Goal: Information Seeking & Learning: Find specific fact

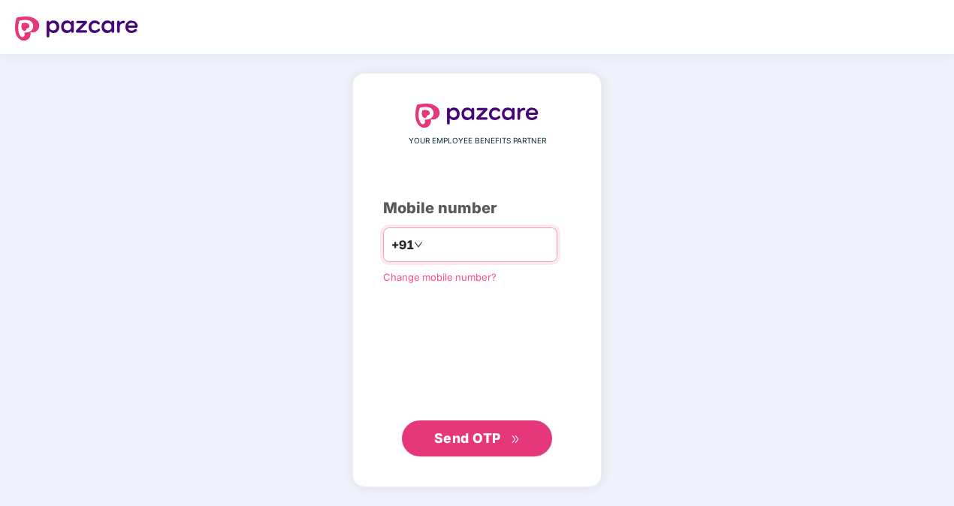
click at [448, 240] on input "number" at bounding box center [487, 245] width 123 height 24
type input "**********"
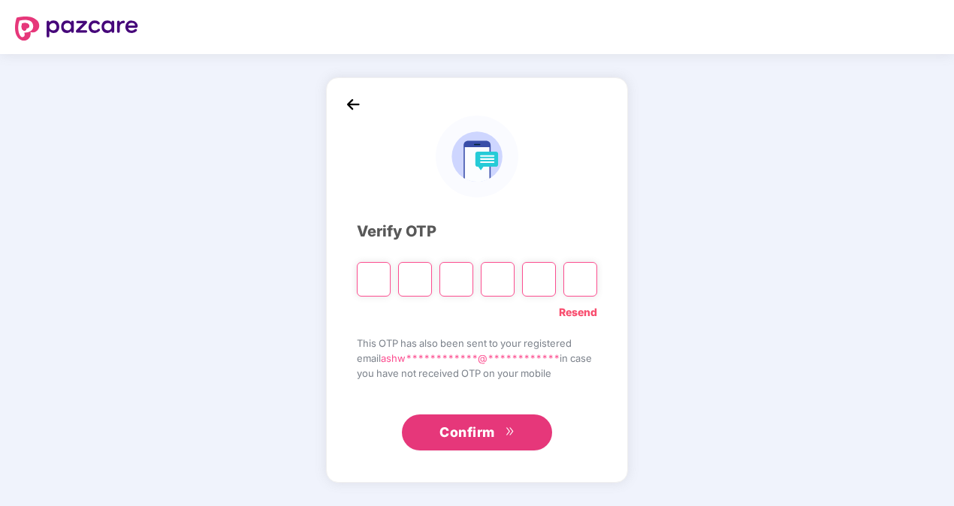
type input "*"
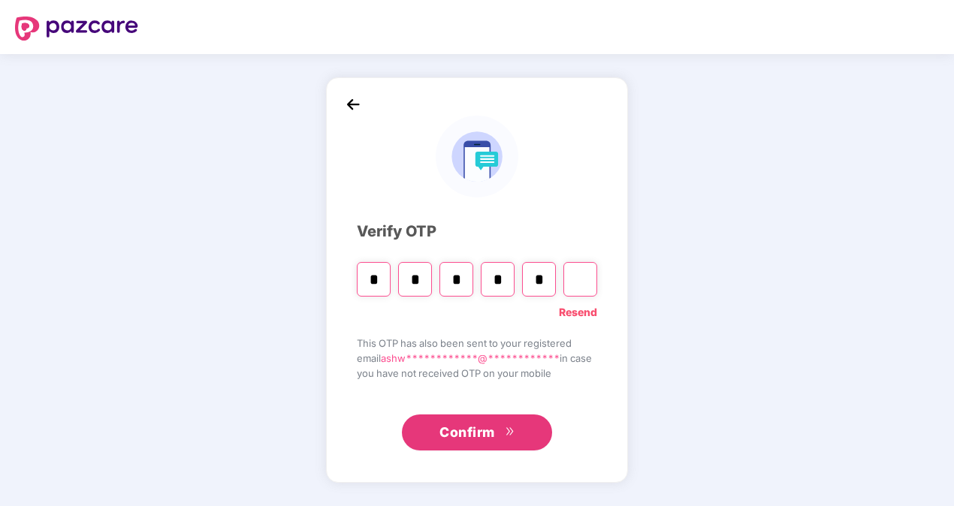
type input "*"
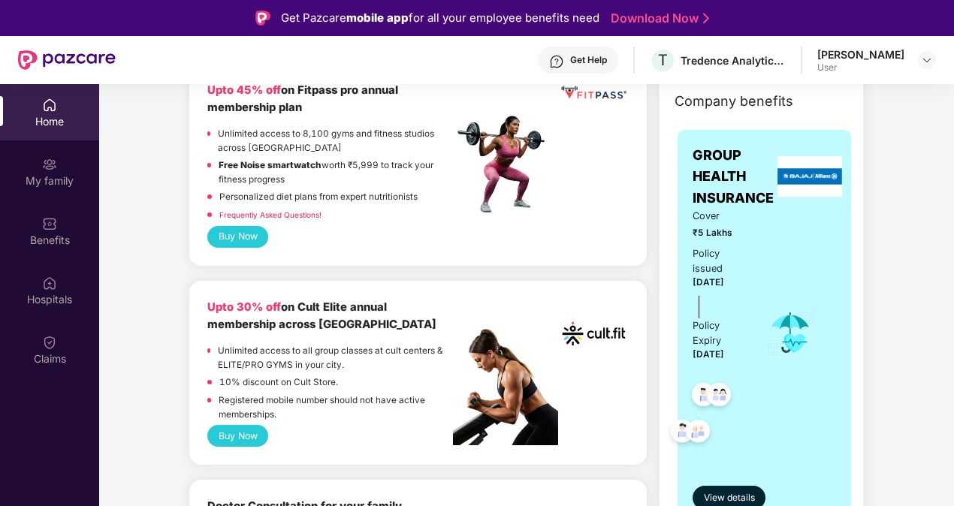
scroll to position [294, 0]
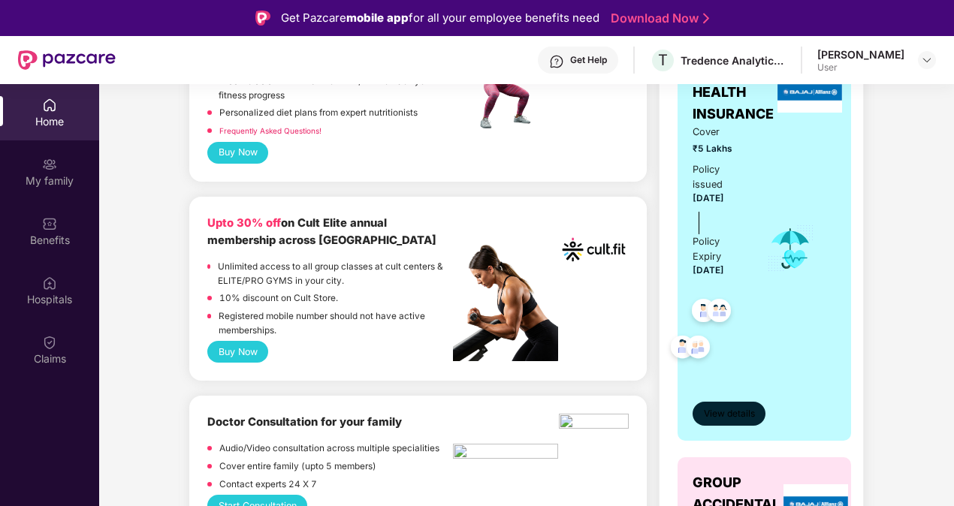
click at [719, 407] on span "View details" at bounding box center [729, 414] width 51 height 14
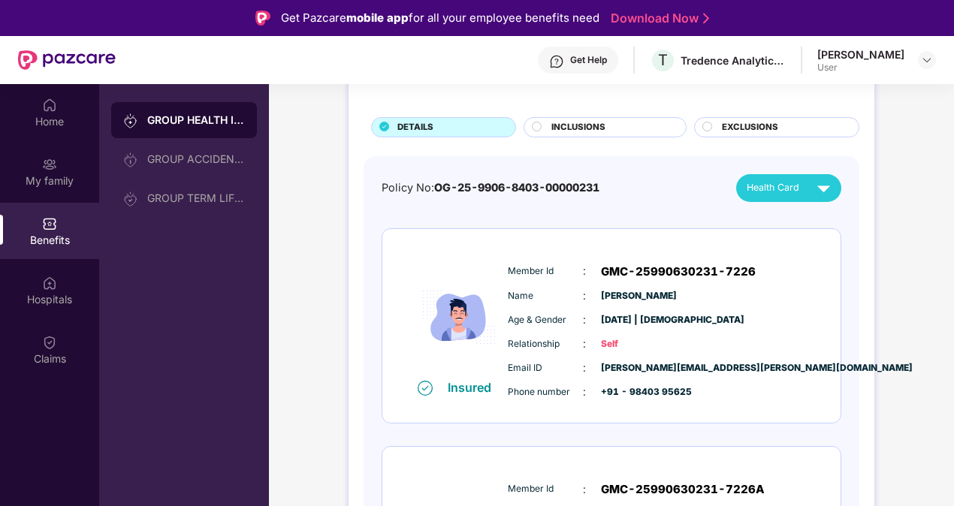
scroll to position [77, 0]
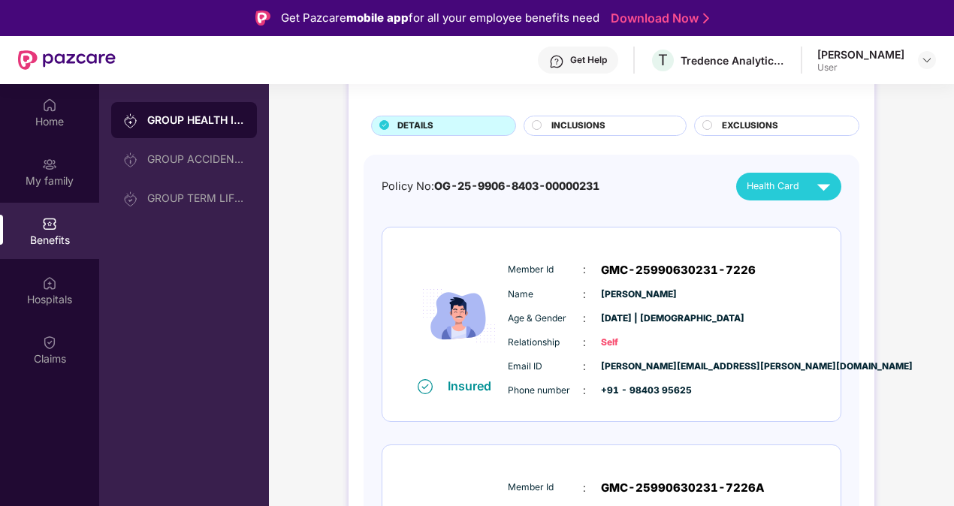
click at [541, 126] on div at bounding box center [538, 127] width 12 height 14
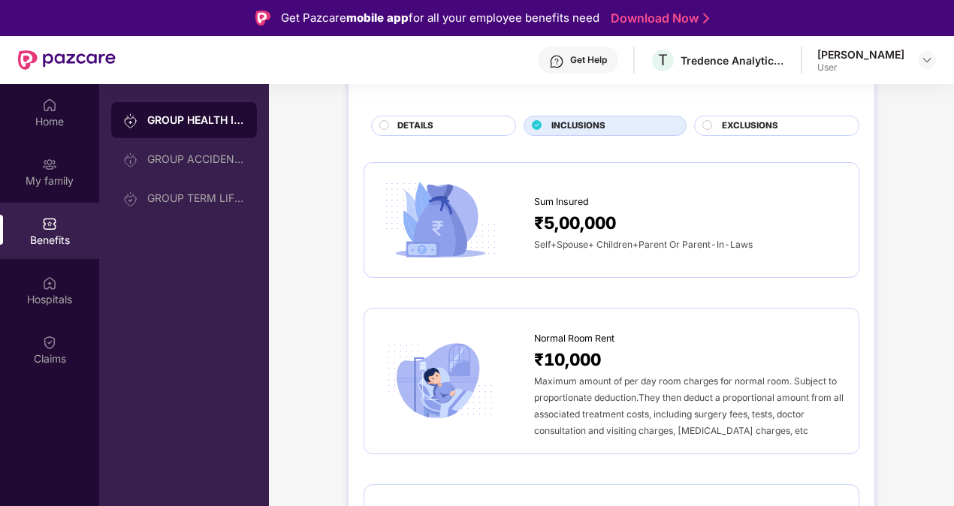
click at [452, 128] on div "DETAILS" at bounding box center [449, 127] width 118 height 16
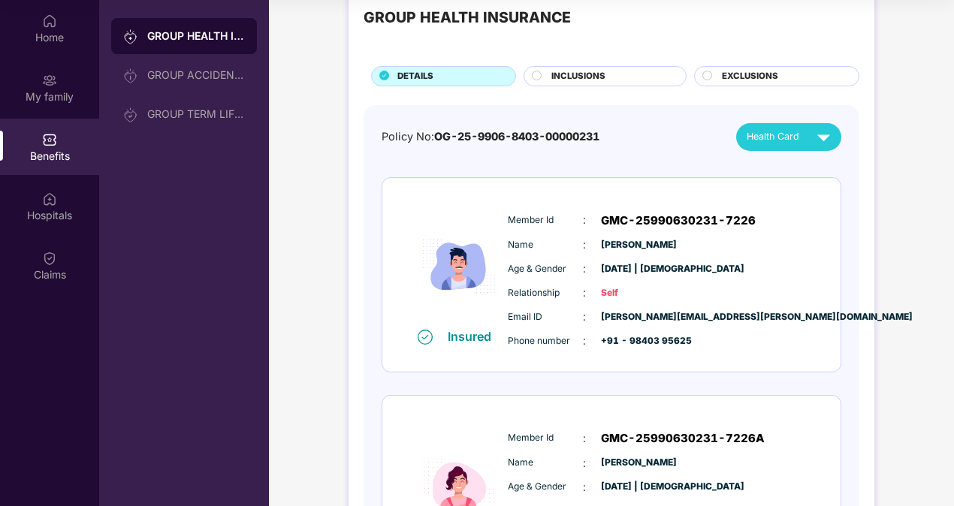
scroll to position [0, 0]
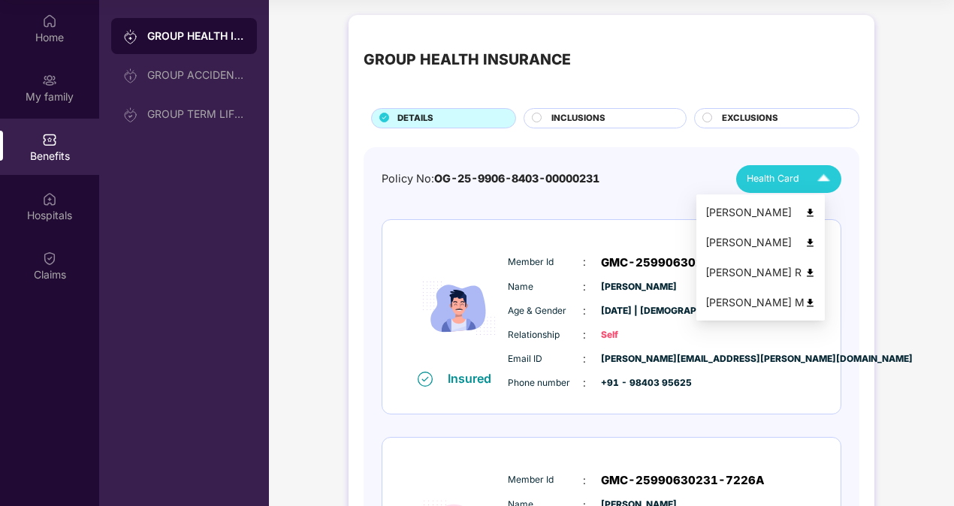
click at [773, 186] on div "Health Card" at bounding box center [791, 179] width 90 height 26
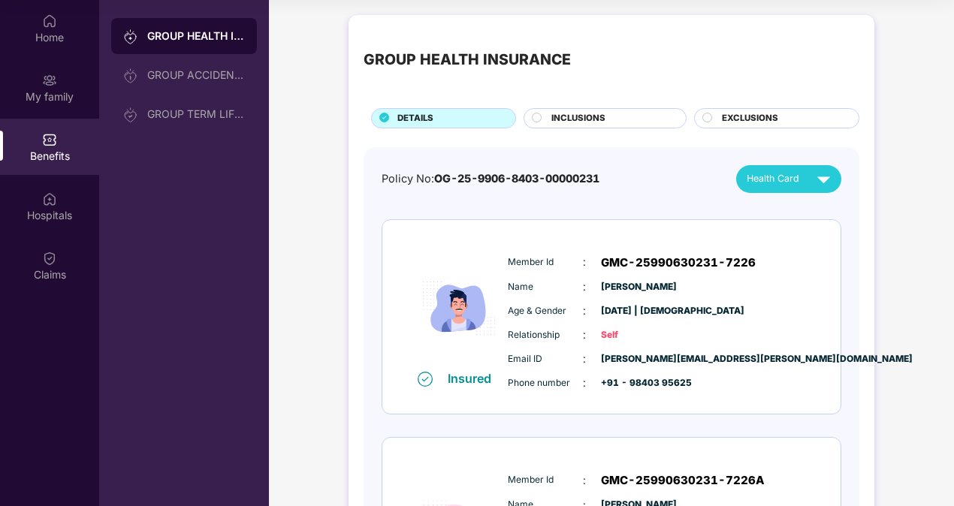
click at [44, 215] on div "Hospitals" at bounding box center [49, 215] width 99 height 15
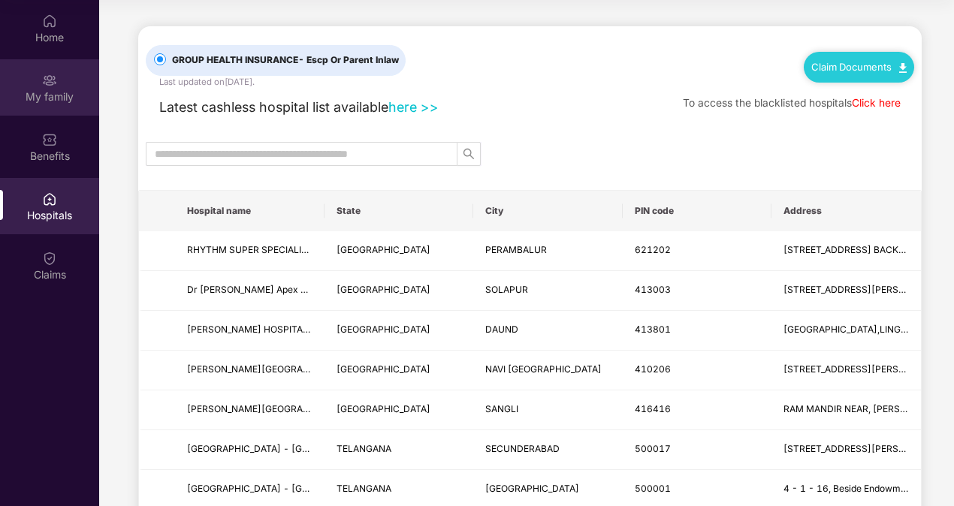
click at [41, 77] on div "My family" at bounding box center [49, 87] width 99 height 56
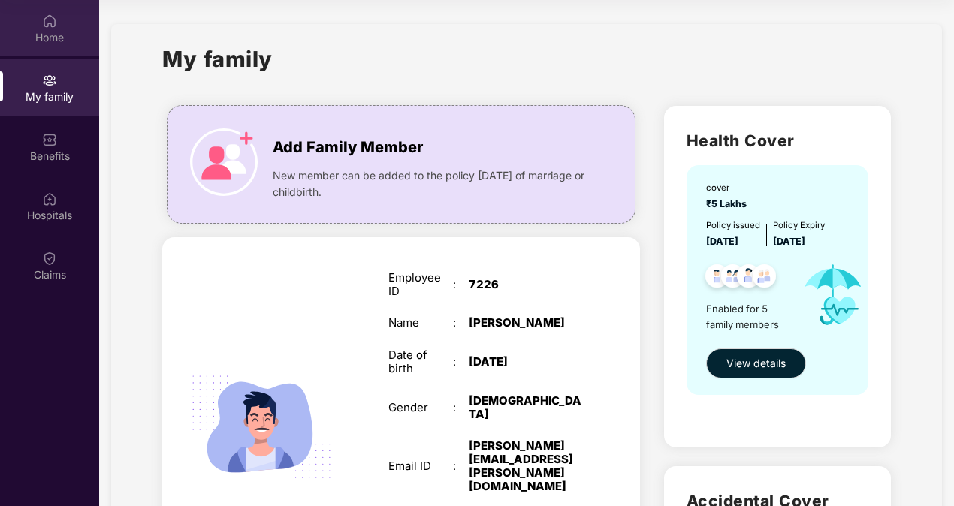
click at [34, 47] on div "Home" at bounding box center [49, 28] width 99 height 56
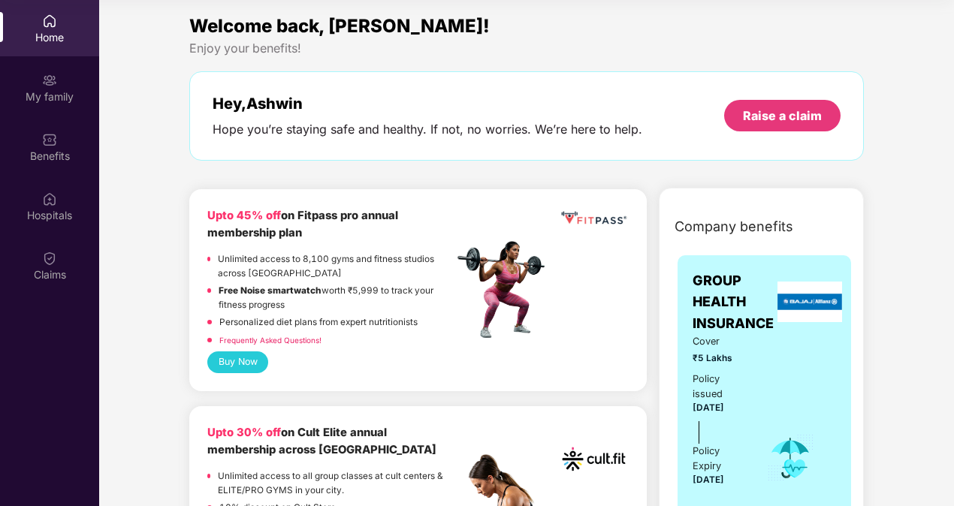
click at [708, 222] on span "Company benefits" at bounding box center [733, 226] width 119 height 21
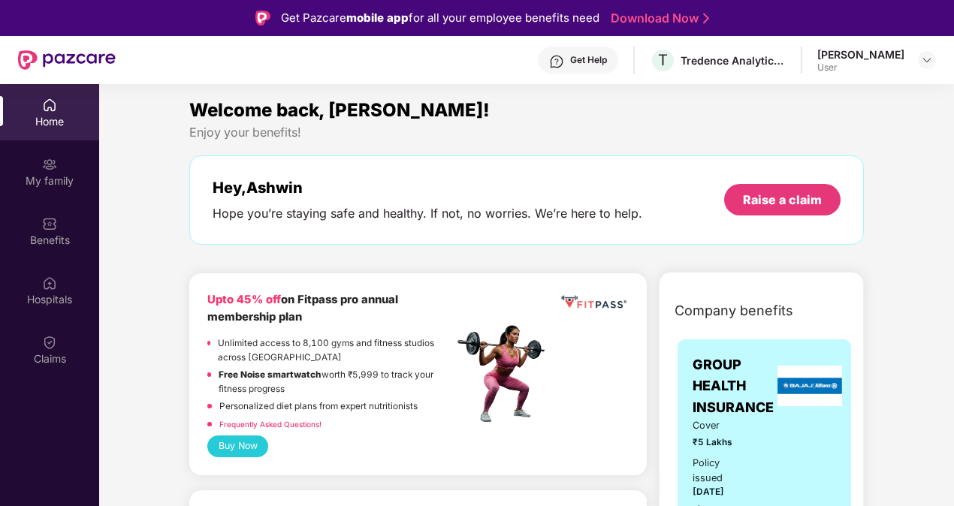
click at [889, 54] on div "[PERSON_NAME]" at bounding box center [860, 54] width 87 height 14
click at [555, 69] on div "Get Help" at bounding box center [578, 60] width 80 height 27
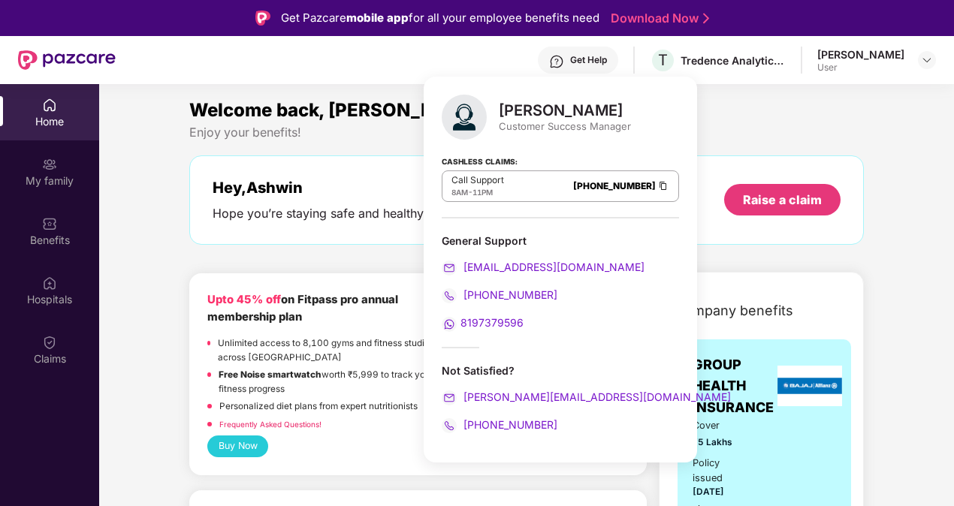
click at [747, 249] on div "Welcome back, [PERSON_NAME]! Enjoy your benefits! Hey, [PERSON_NAME] Hope you’r…" at bounding box center [526, 178] width 686 height 164
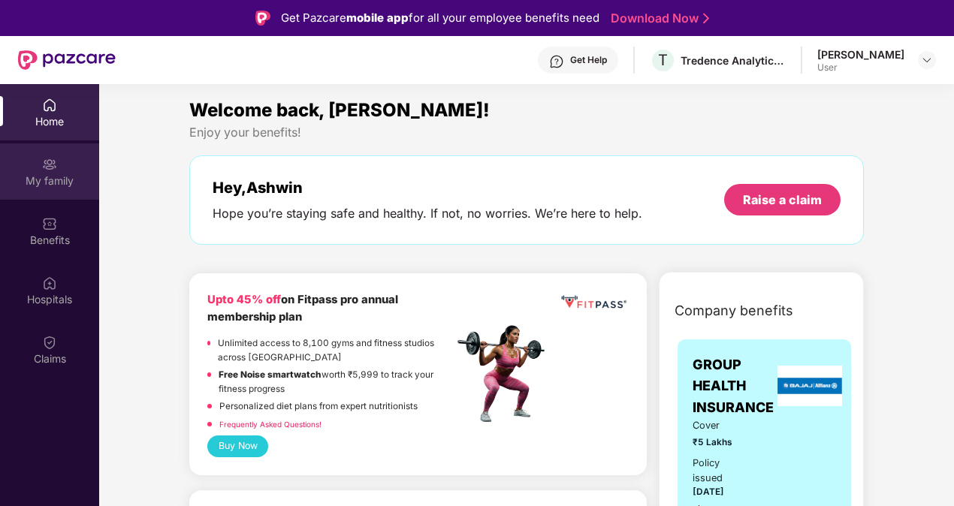
click at [48, 176] on div "My family" at bounding box center [49, 180] width 99 height 15
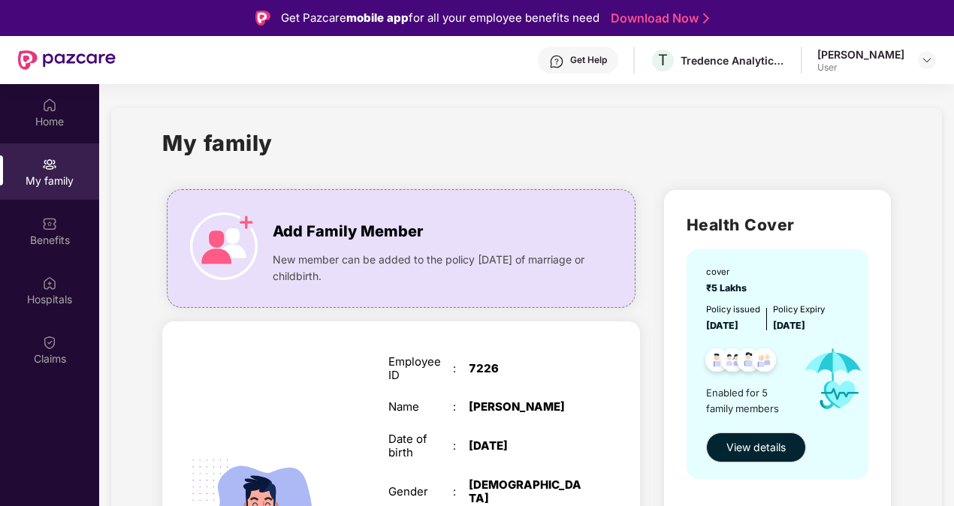
click at [894, 69] on div "User" at bounding box center [860, 68] width 87 height 12
click at [915, 65] on div "[PERSON_NAME] User" at bounding box center [876, 60] width 119 height 26
click at [925, 63] on img at bounding box center [927, 60] width 12 height 12
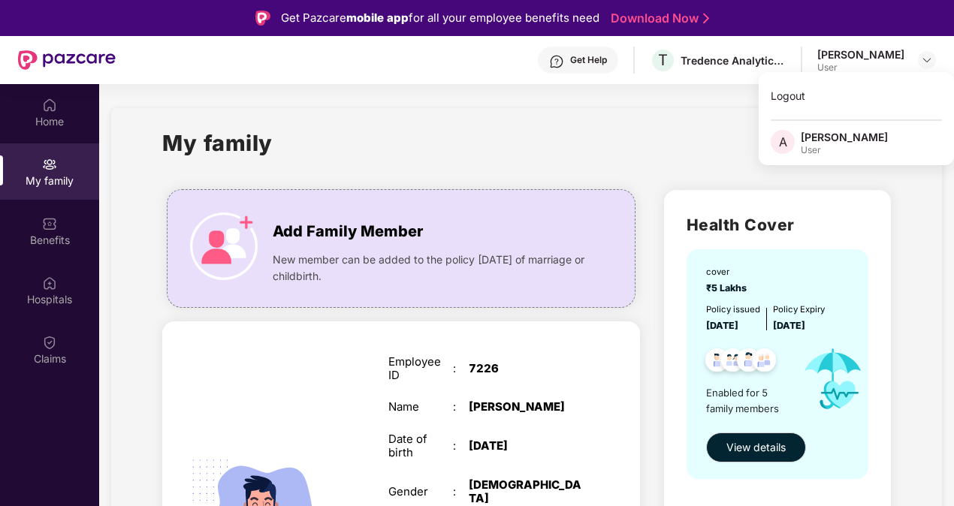
click at [644, 165] on div "My family" at bounding box center [526, 152] width 728 height 52
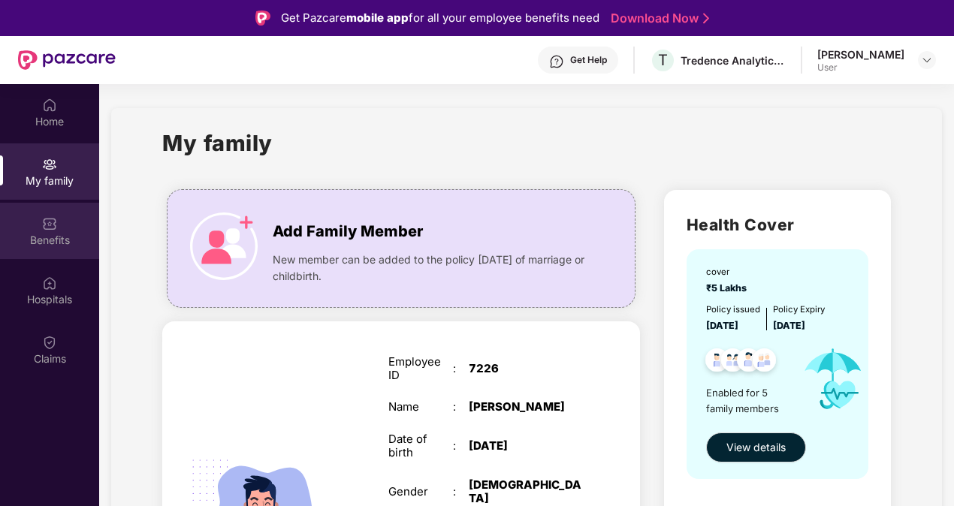
click at [68, 220] on div "Benefits" at bounding box center [49, 231] width 99 height 56
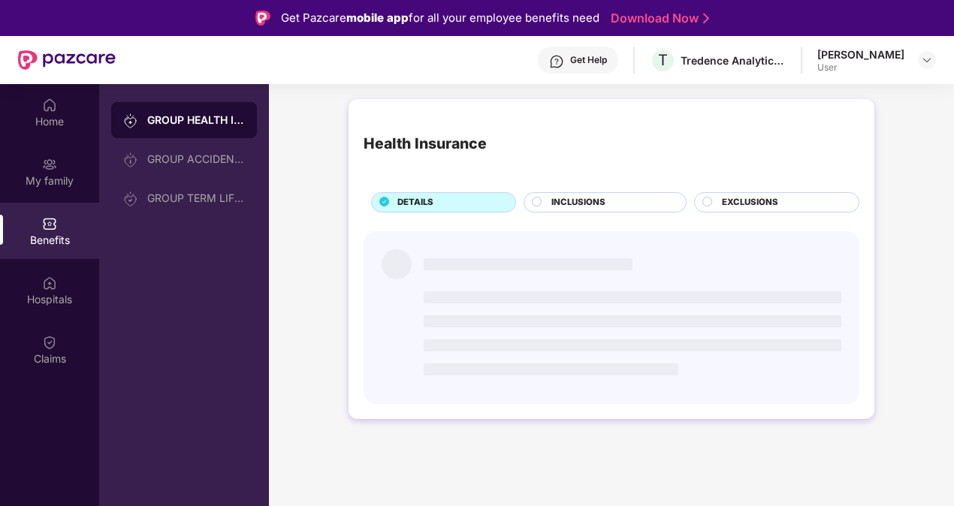
click at [705, 197] on circle at bounding box center [707, 201] width 9 height 9
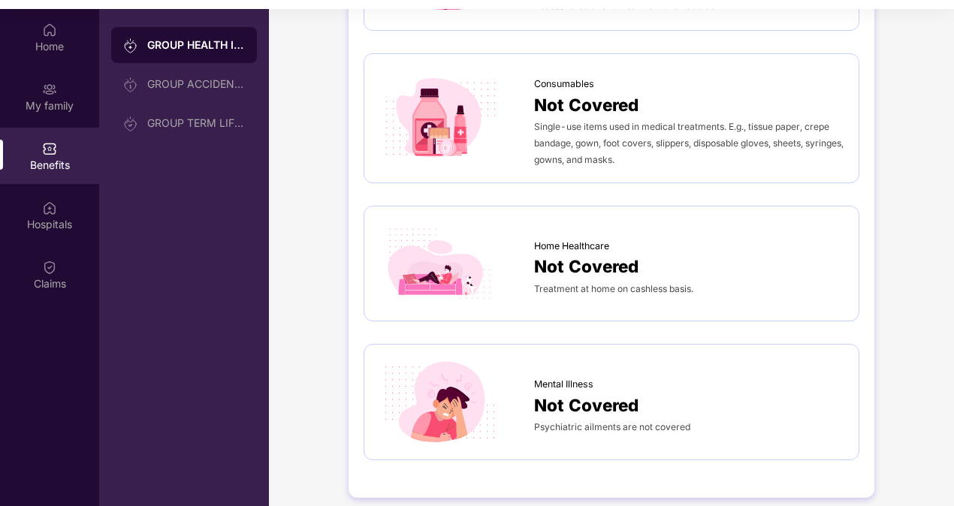
scroll to position [84, 0]
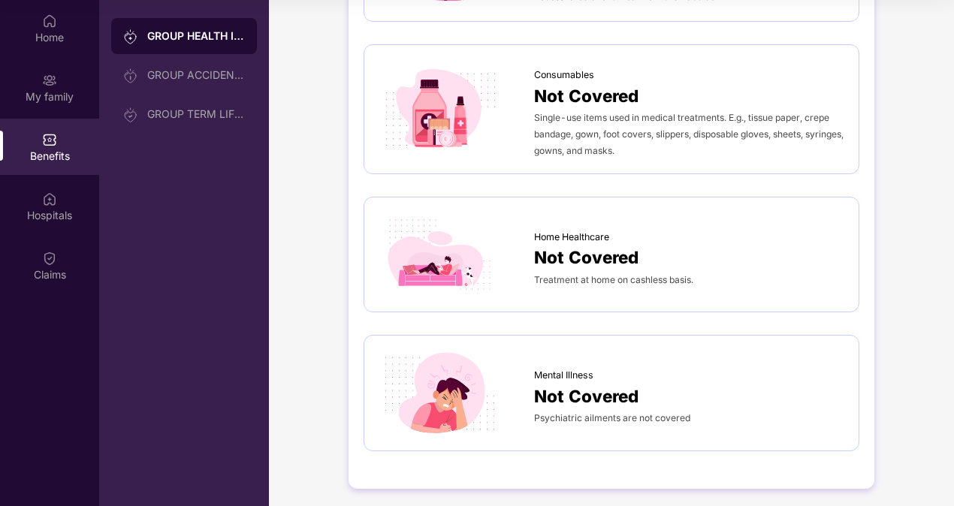
click at [588, 262] on span "Not Covered" at bounding box center [586, 257] width 104 height 26
click at [599, 246] on span "Not Covered" at bounding box center [586, 257] width 104 height 26
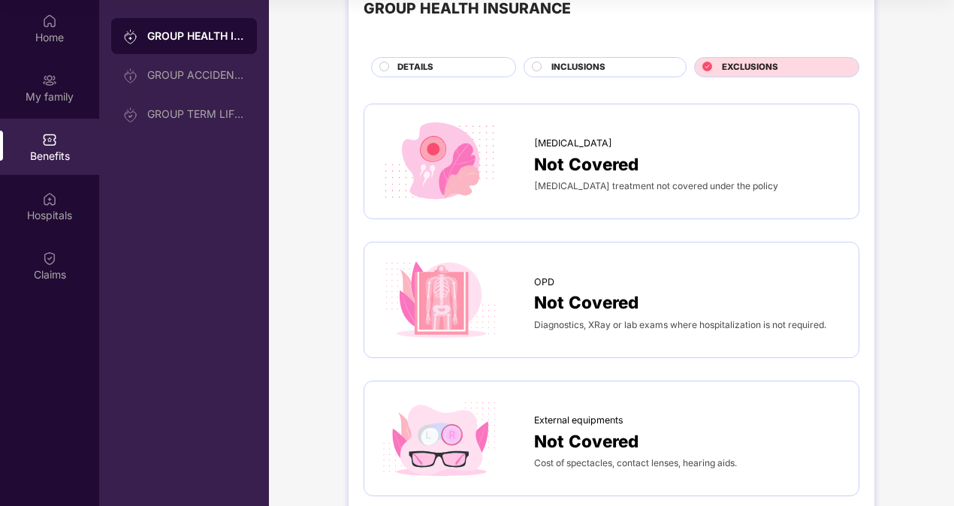
scroll to position [0, 0]
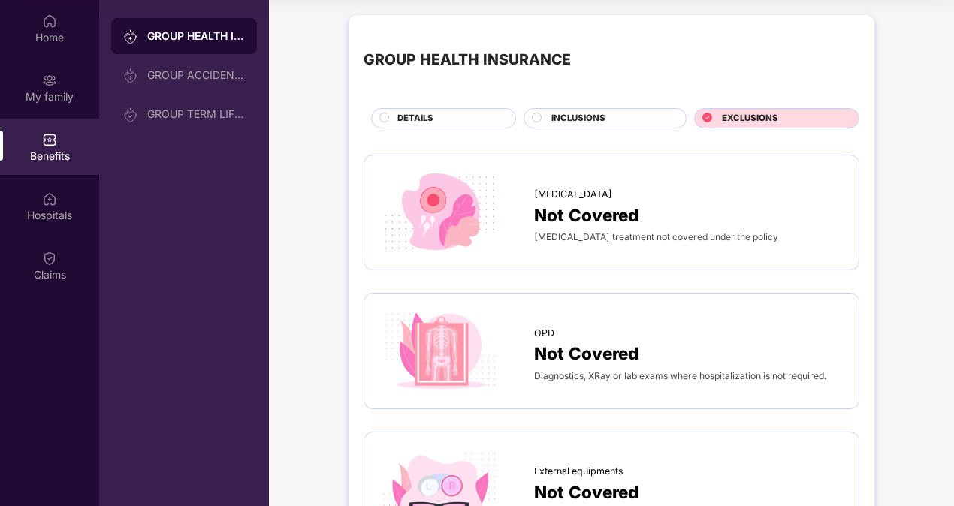
click at [413, 117] on span "DETAILS" at bounding box center [415, 119] width 36 height 14
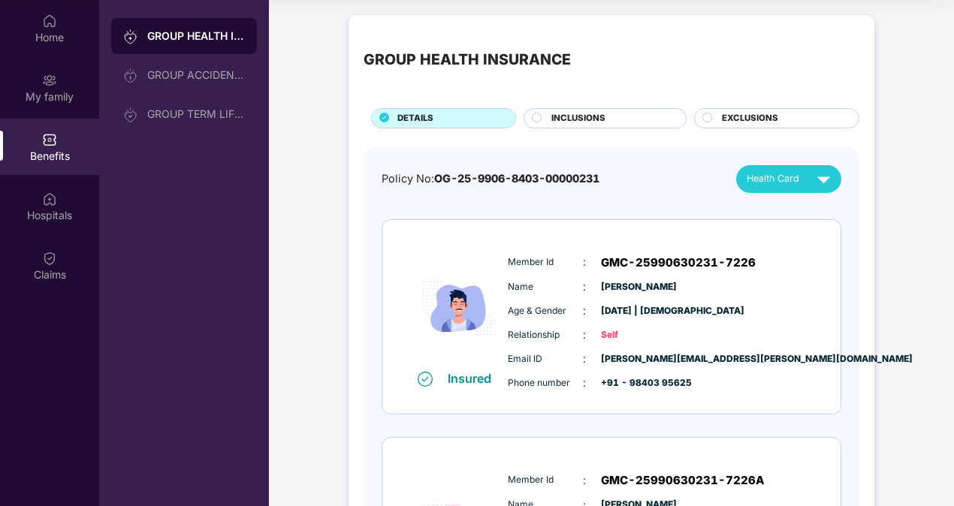
click at [41, 215] on div "Hospitals" at bounding box center [49, 215] width 99 height 15
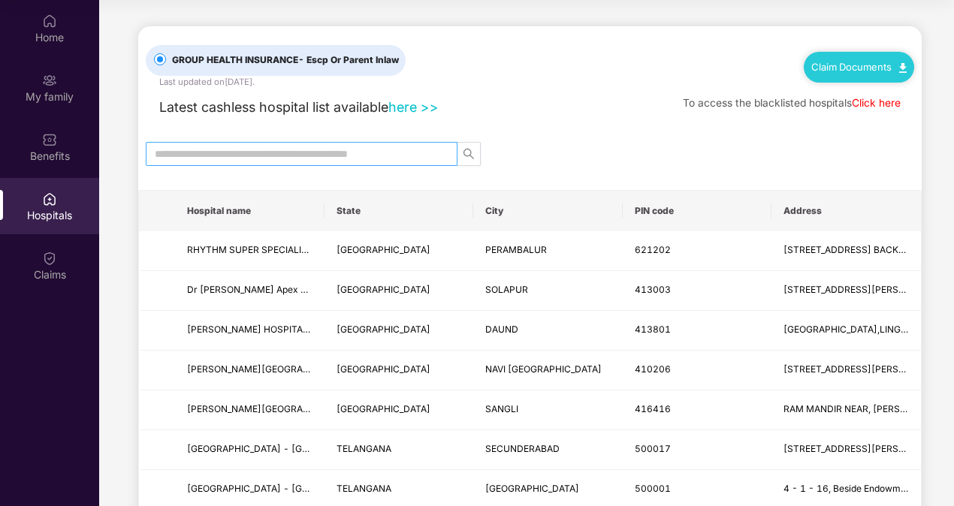
click at [290, 152] on input "text" at bounding box center [296, 154] width 282 height 17
type input "**********"
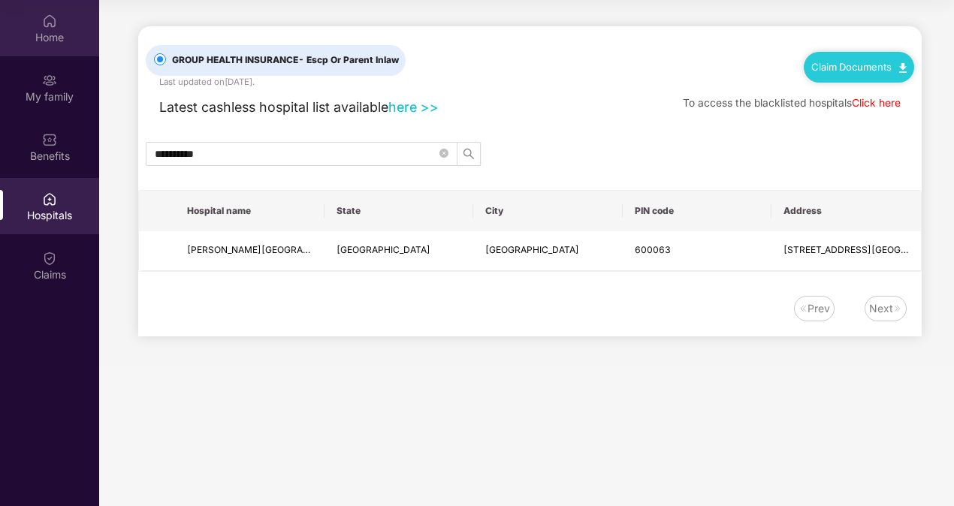
click at [37, 32] on div "Home" at bounding box center [49, 37] width 99 height 15
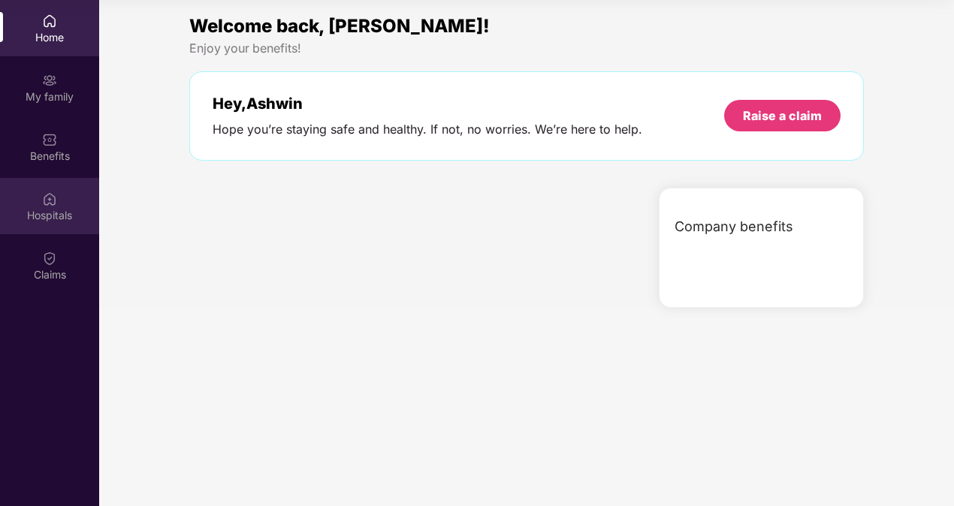
click at [56, 215] on div "Hospitals" at bounding box center [49, 215] width 99 height 15
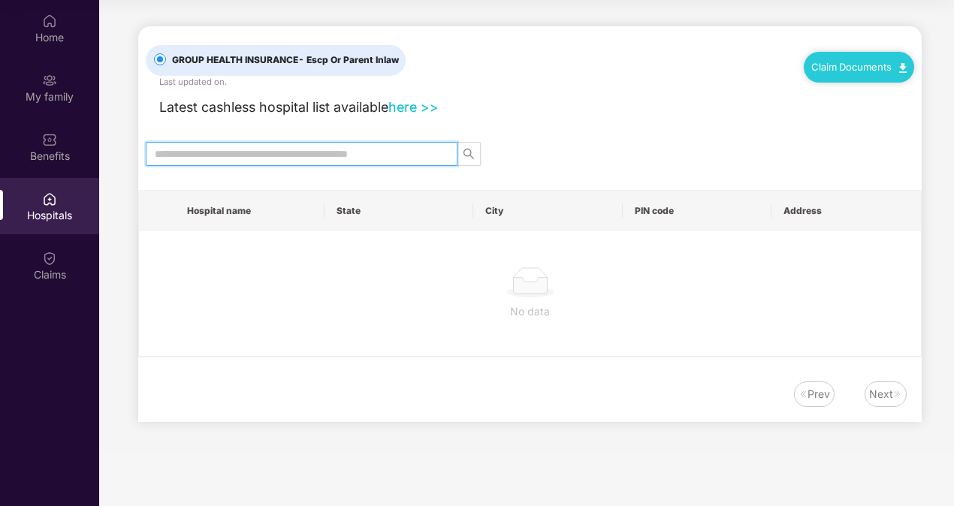
click at [229, 147] on input "text" at bounding box center [296, 154] width 282 height 17
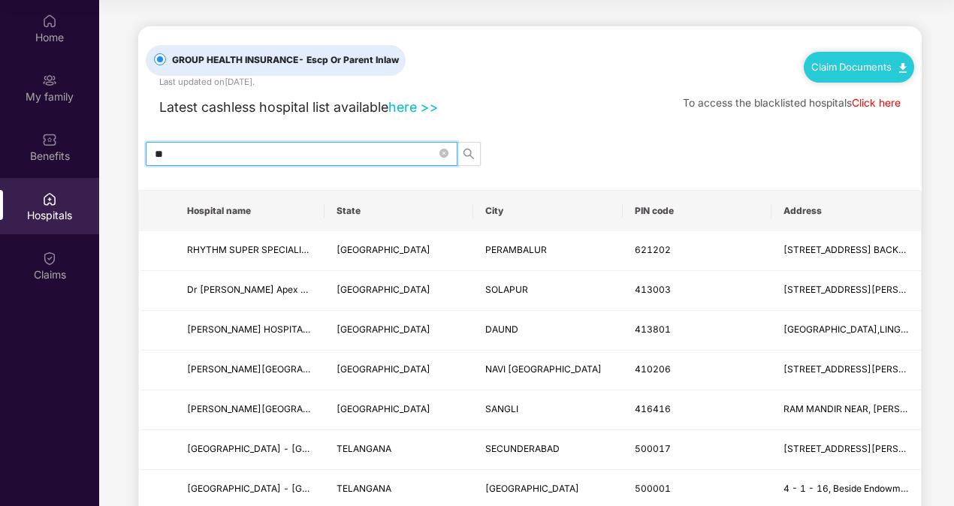
type input "*"
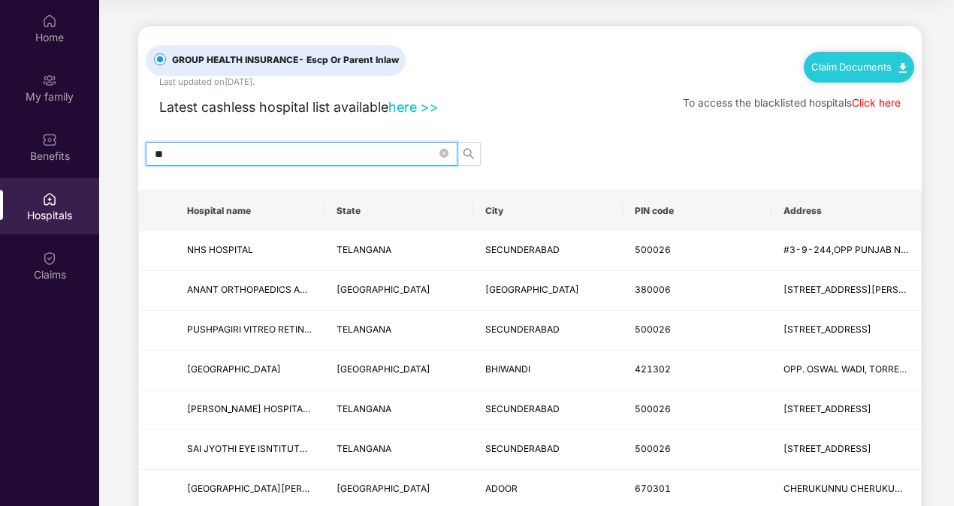
type input "*"
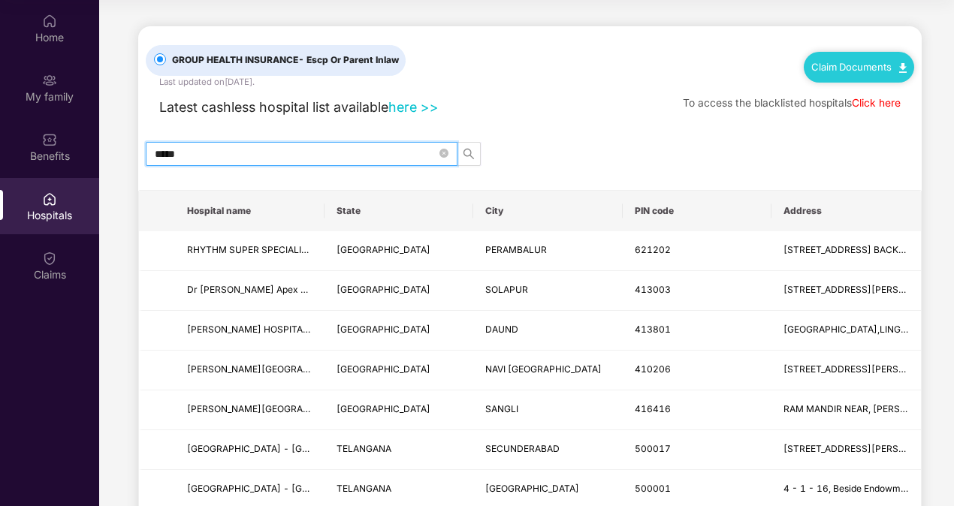
type input "******"
click at [173, 153] on input "******" at bounding box center [296, 154] width 282 height 17
type input "********"
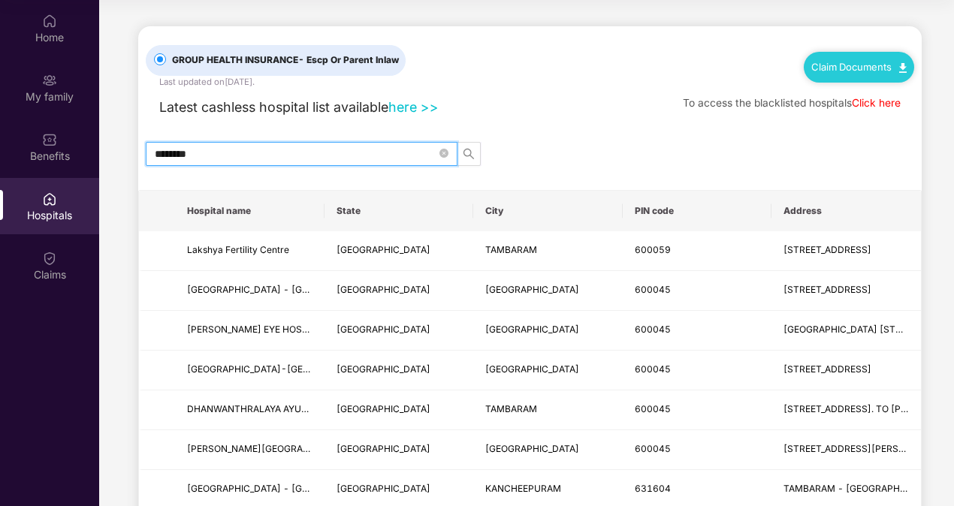
click at [184, 154] on input "********" at bounding box center [296, 154] width 282 height 17
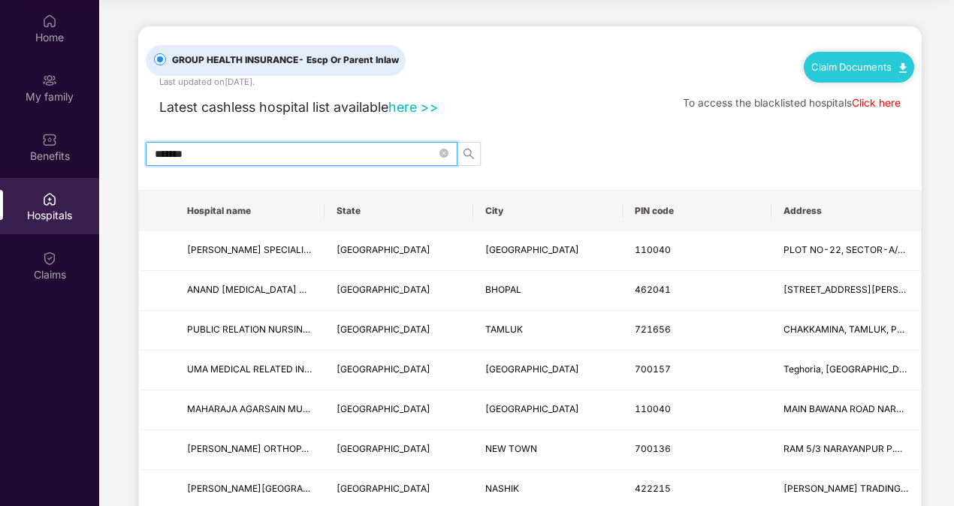
type input "********"
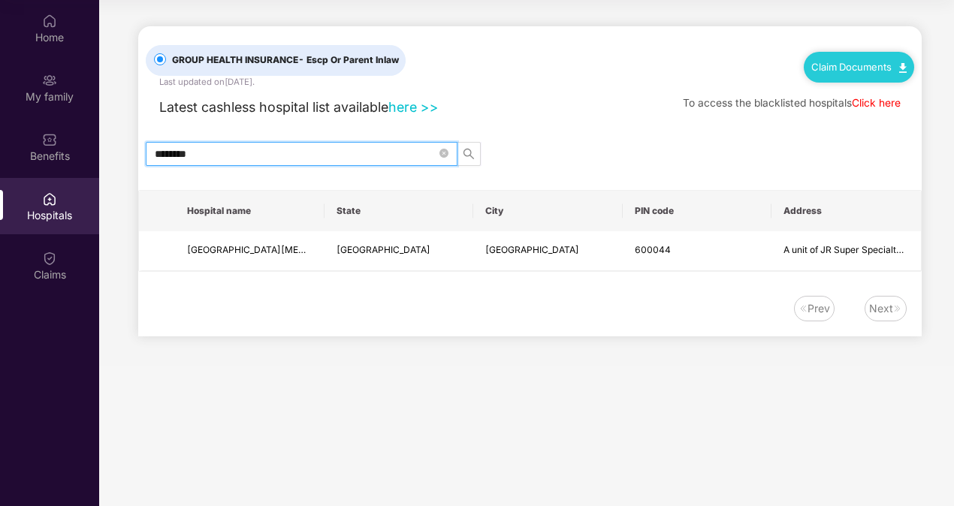
drag, startPoint x: 200, startPoint y: 152, endPoint x: 123, endPoint y: 150, distance: 77.4
click at [123, 150] on main "GROUP HEALTH INSURANCE - Escp Or Parent Inlaw Last updated on [DATE] . Claim Do…" at bounding box center [526, 183] width 854 height 366
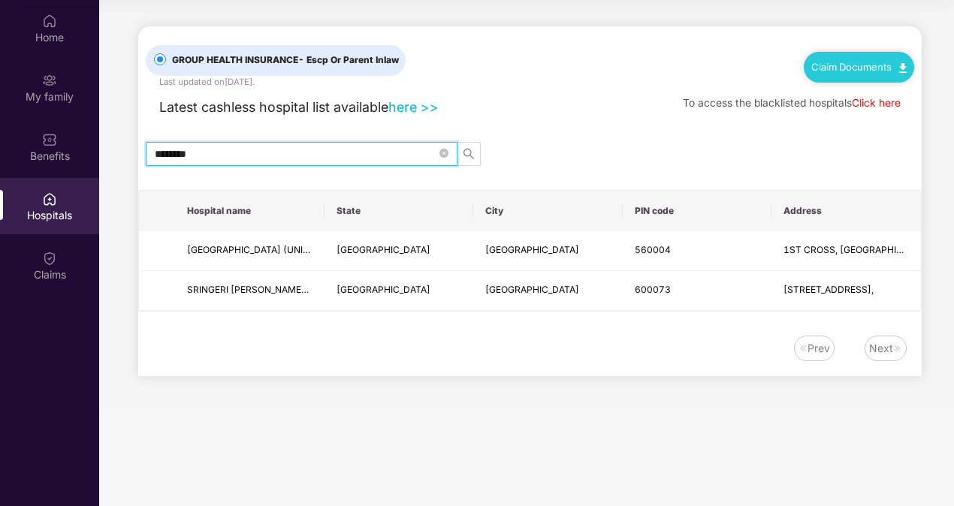
type input "********"
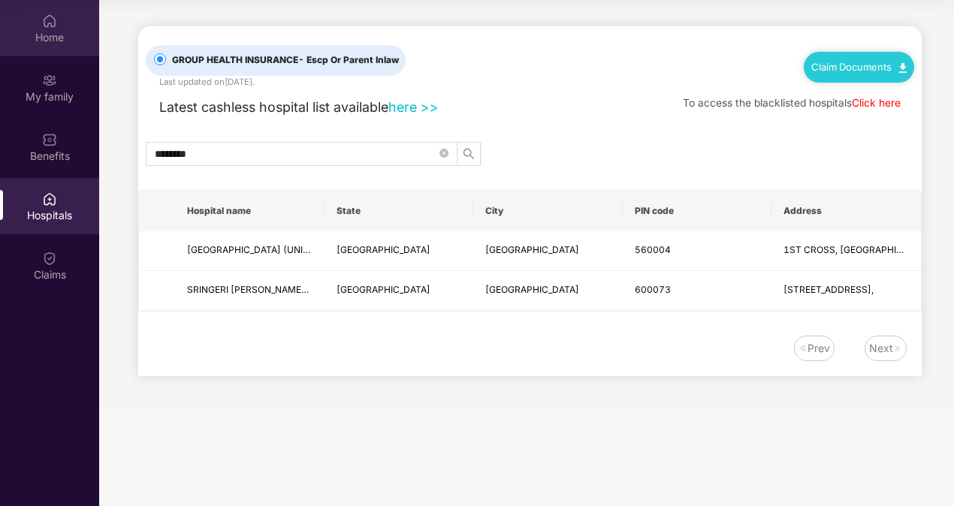
click at [17, 32] on div "Home" at bounding box center [49, 37] width 99 height 15
